Goal: Task Accomplishment & Management: Use online tool/utility

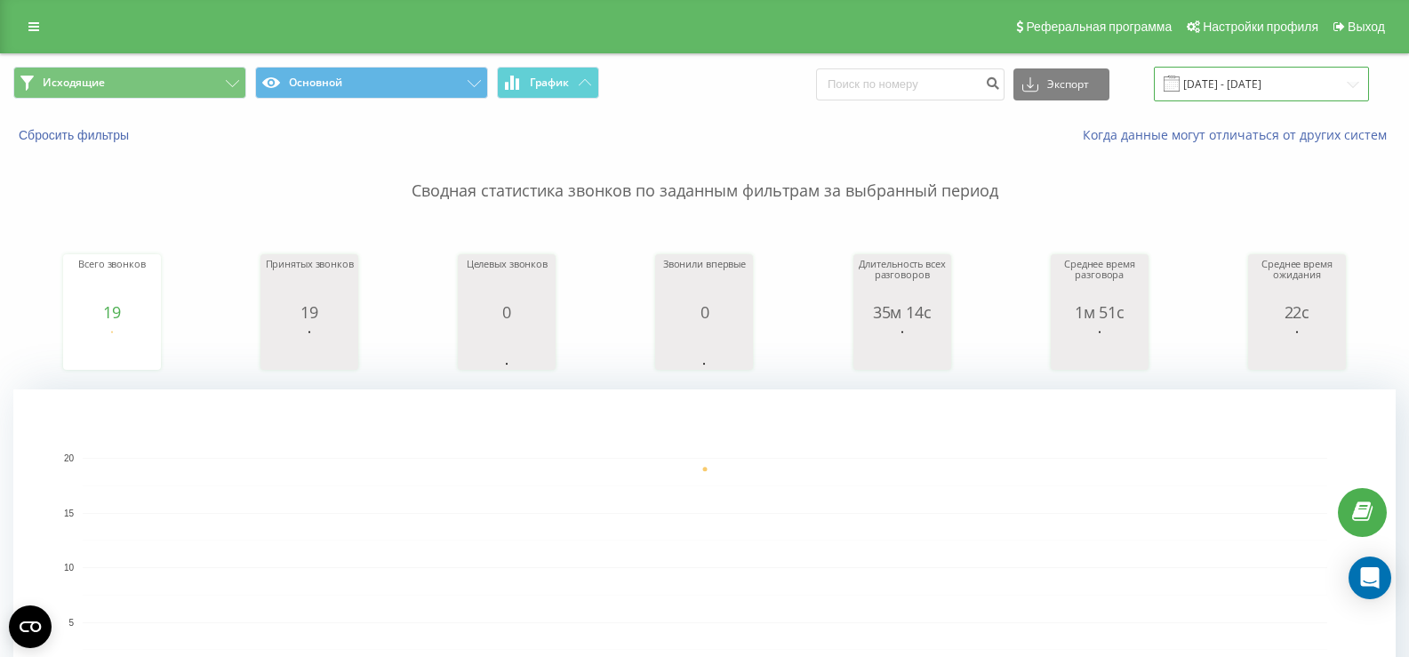
click at [1284, 85] on input "[DATE] - [DATE]" at bounding box center [1261, 84] width 215 height 35
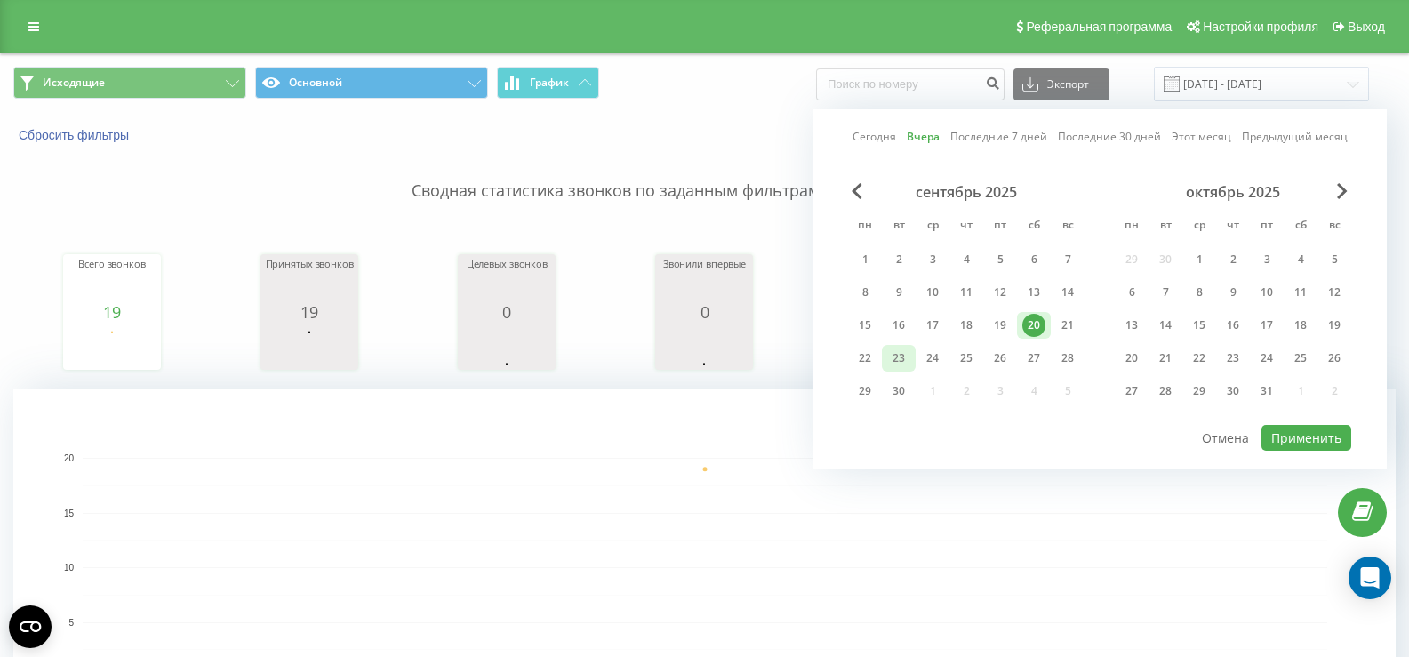
click at [898, 363] on div "23" at bounding box center [898, 358] width 23 height 23
click at [854, 359] on div "22" at bounding box center [864, 358] width 23 height 23
click at [858, 360] on div "22" at bounding box center [864, 358] width 23 height 23
click at [1069, 331] on div "21" at bounding box center [1067, 325] width 23 height 23
click at [1070, 331] on div "21" at bounding box center [1067, 325] width 23 height 23
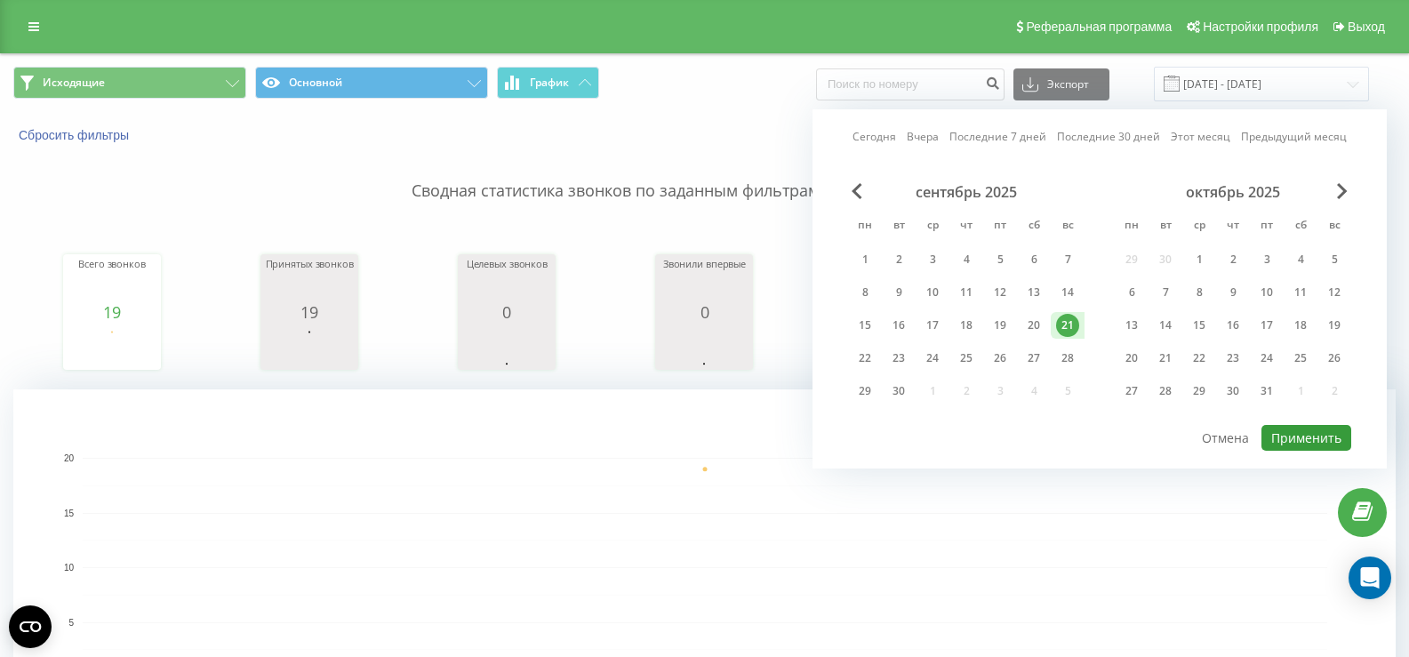
click at [1318, 439] on button "Применить" at bounding box center [1306, 438] width 90 height 26
type input "[DATE] - [DATE]"
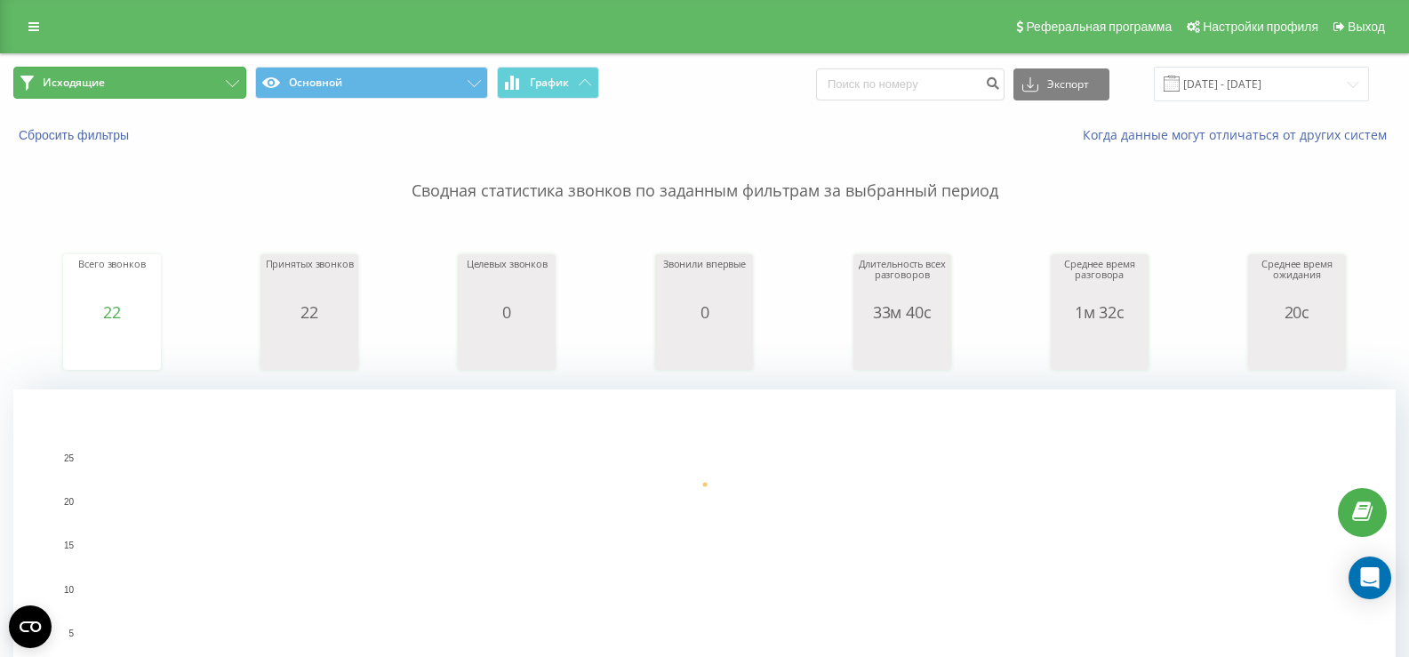
click at [163, 85] on button "Исходящие" at bounding box center [129, 83] width 233 height 32
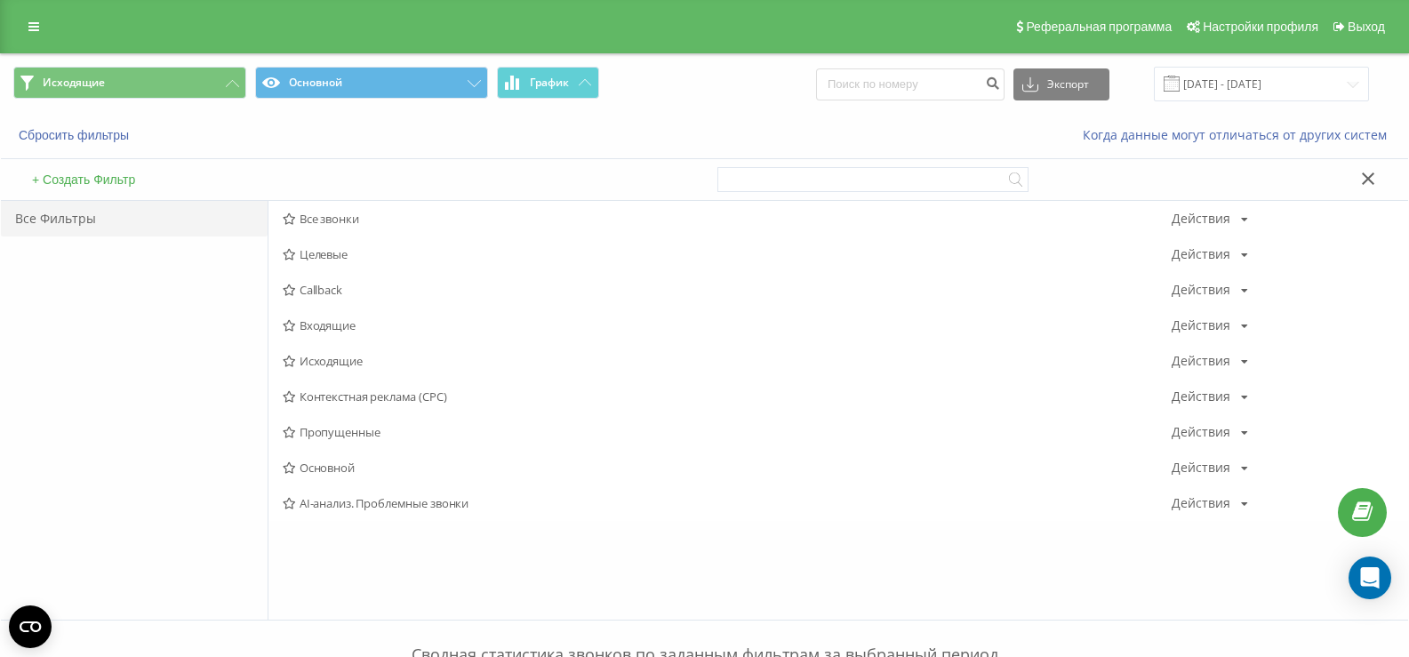
click at [303, 355] on span "Исходящие" at bounding box center [727, 361] width 889 height 12
